Goal: Task Accomplishment & Management: Manage account settings

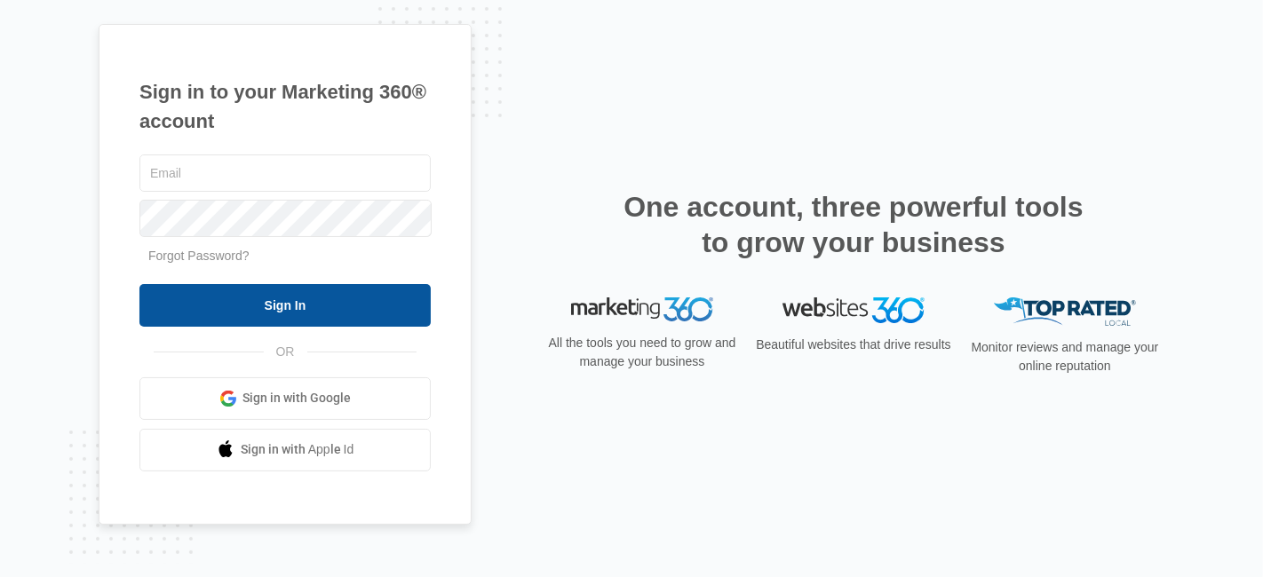
type input "[EMAIL_ADDRESS][DOMAIN_NAME]"
click at [360, 306] on input "Sign In" at bounding box center [284, 305] width 291 height 43
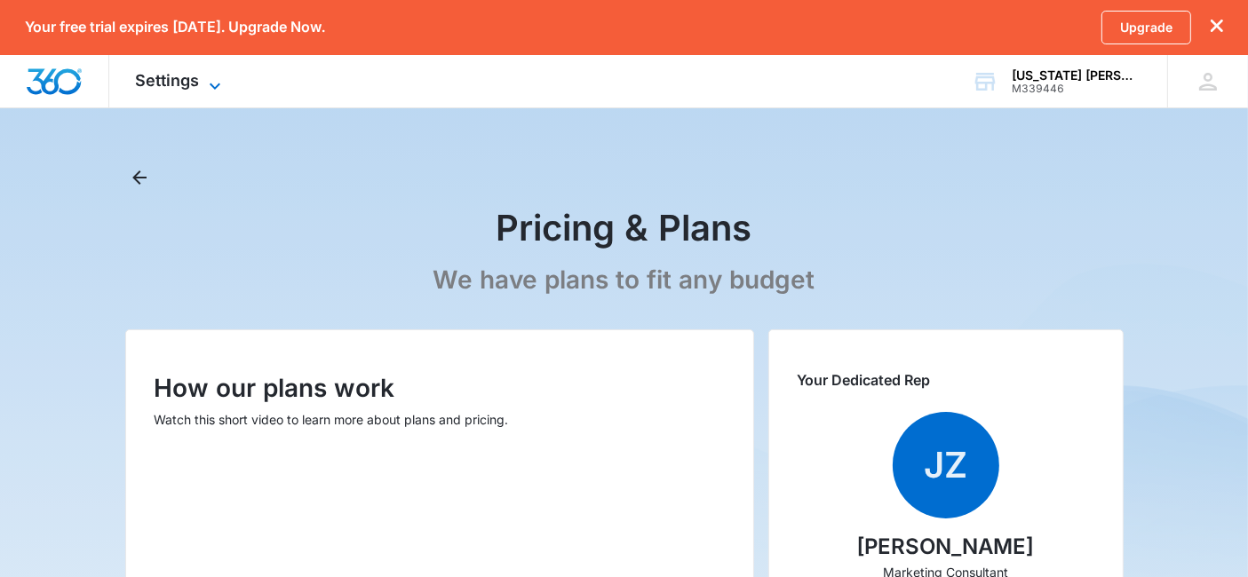
click at [220, 82] on icon at bounding box center [214, 85] width 21 height 21
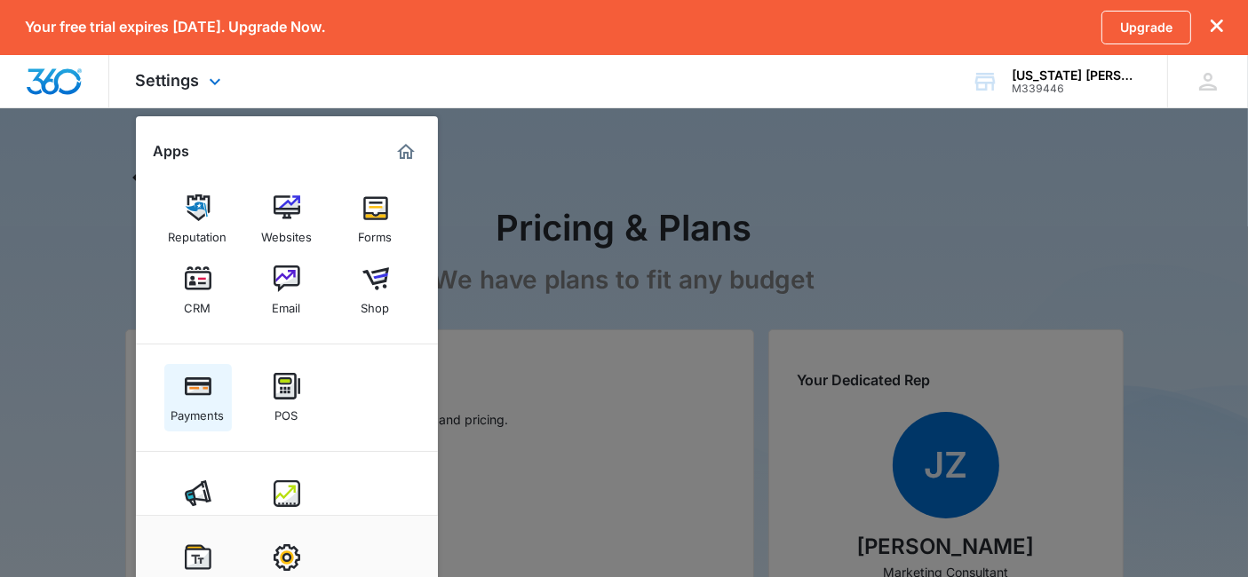
click at [197, 408] on div "Payments" at bounding box center [197, 411] width 53 height 23
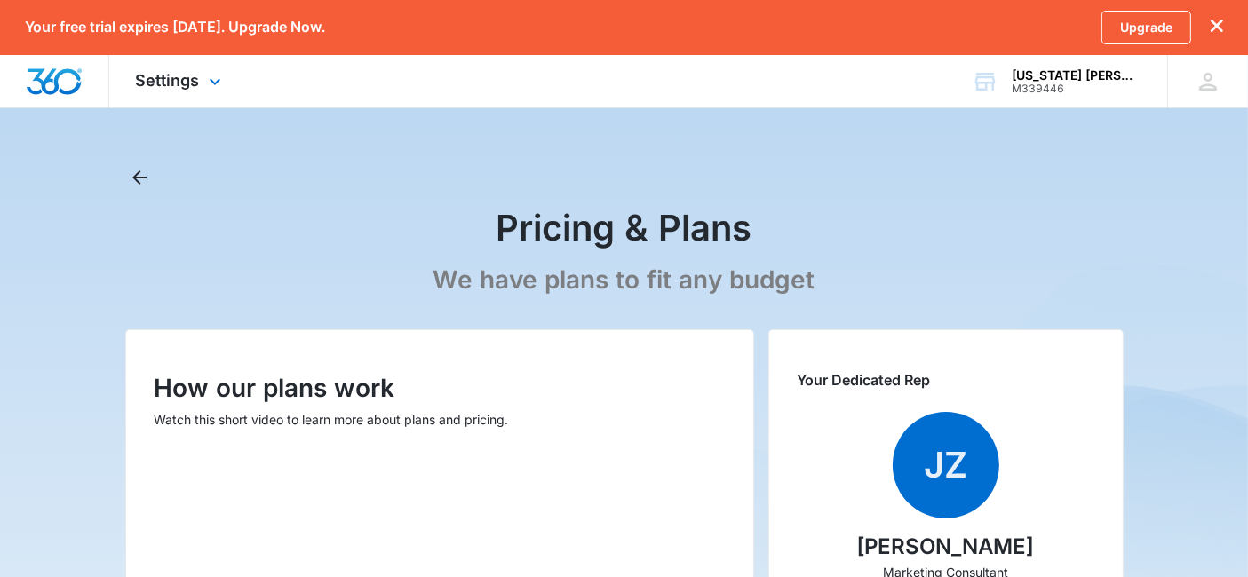
click at [226, 75] on div "Settings Apps Reputation Websites Forms CRM Email Shop Payments POS Ads Intelli…" at bounding box center [180, 81] width 143 height 52
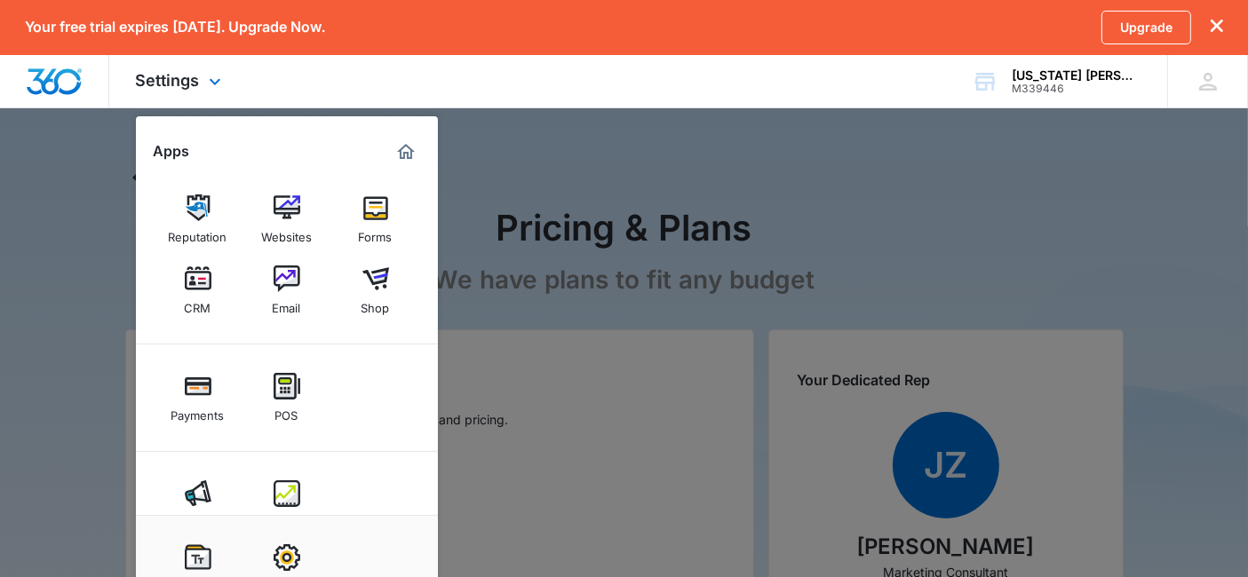
click at [403, 151] on img "Marketing 360® Dashboard" at bounding box center [405, 151] width 21 height 21
